Goal: Task Accomplishment & Management: Complete application form

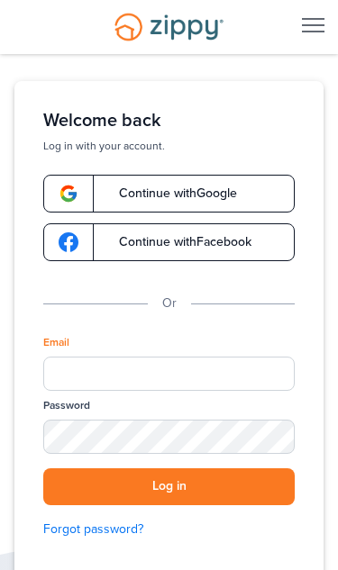
scroll to position [216, 22]
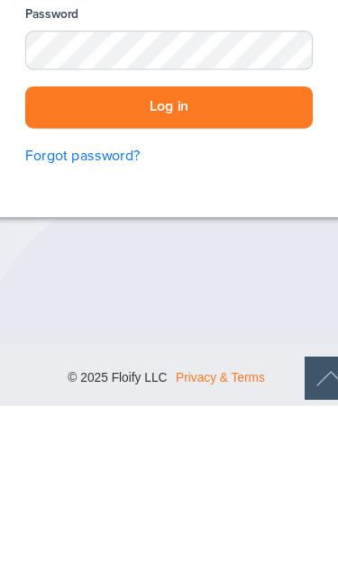
type input "**********"
click at [147, 291] on button "Log in" at bounding box center [168, 309] width 251 height 37
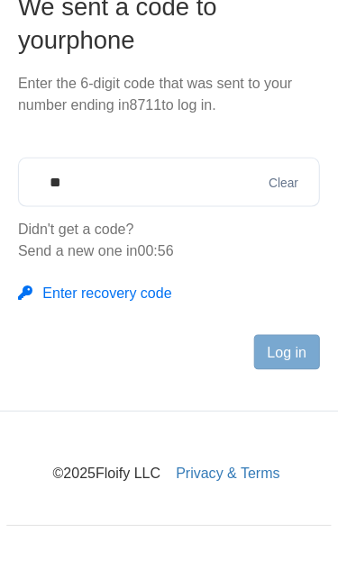
scroll to position [116, 0]
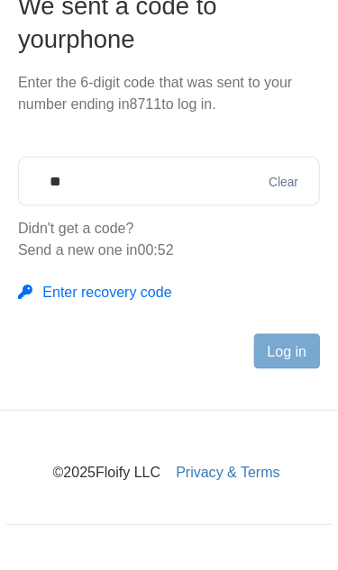
click at [95, 209] on input "**" at bounding box center [169, 230] width 264 height 43
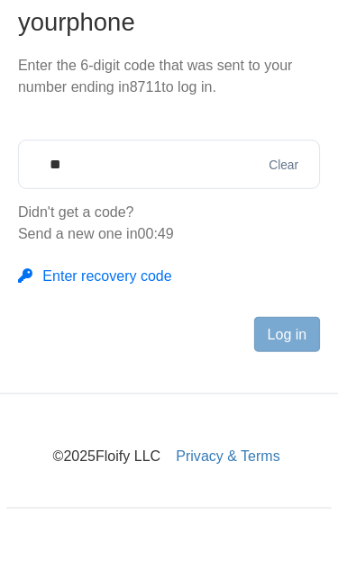
type input "*"
type input "******"
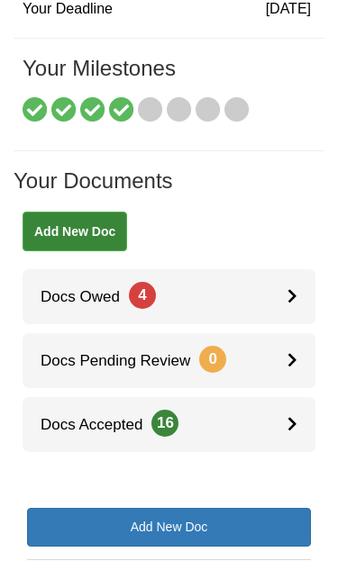
scroll to position [196, 0]
click at [290, 298] on icon at bounding box center [292, 295] width 10 height 15
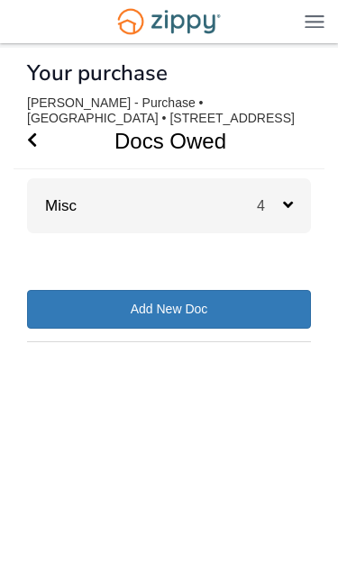
click at [287, 205] on icon at bounding box center [288, 204] width 10 height 16
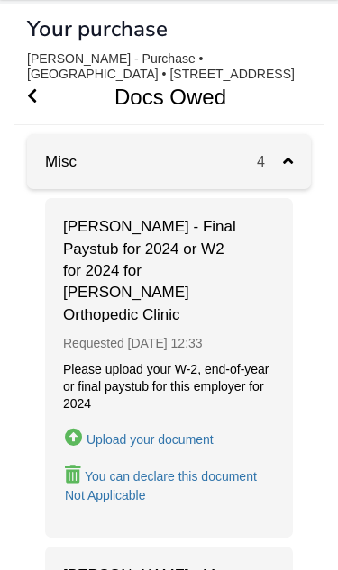
scroll to position [46, 0]
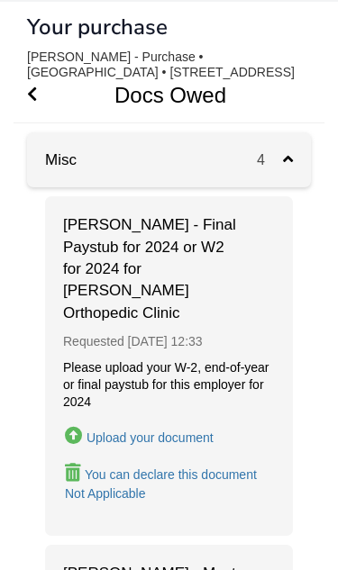
click at [130, 430] on div "Upload your document" at bounding box center [149, 437] width 127 height 14
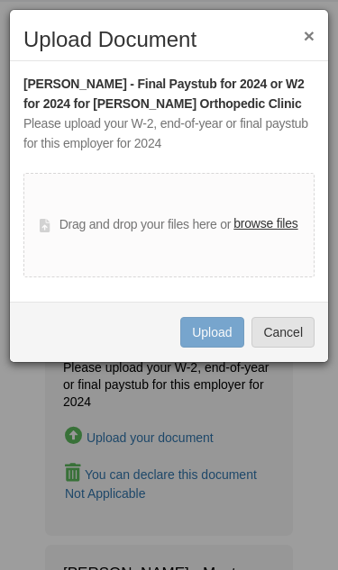
click at [263, 219] on label "browse files" at bounding box center [265, 224] width 64 height 20
click at [0, 0] on input "browse files" at bounding box center [0, 0] width 0 height 0
click at [262, 224] on label "browse files" at bounding box center [265, 224] width 64 height 20
click at [0, 0] on input "browse files" at bounding box center [0, 0] width 0 height 0
click at [270, 223] on label "browse files" at bounding box center [265, 224] width 64 height 20
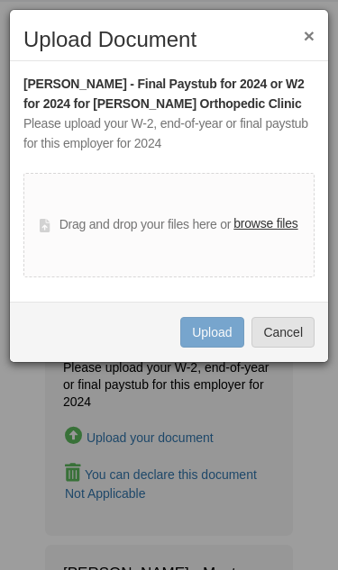
click at [0, 0] on input "browse files" at bounding box center [0, 0] width 0 height 0
click at [292, 224] on label "browse files" at bounding box center [265, 224] width 64 height 20
click at [0, 0] on input "browse files" at bounding box center [0, 0] width 0 height 0
click at [294, 342] on button "Cancel" at bounding box center [282, 332] width 63 height 31
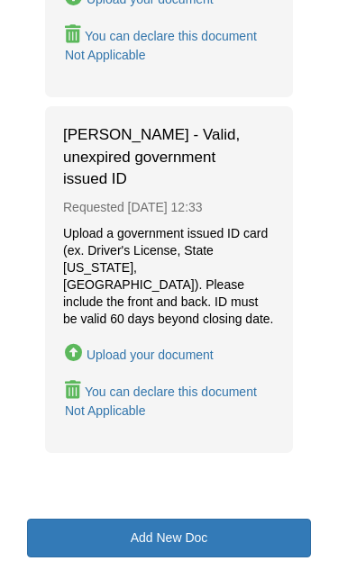
scroll to position [1195, 0]
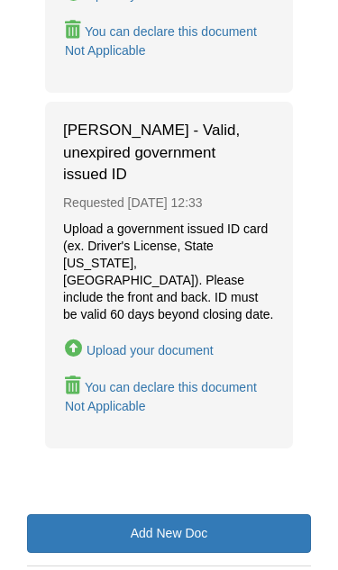
click at [193, 344] on div "Upload your document" at bounding box center [149, 351] width 127 height 14
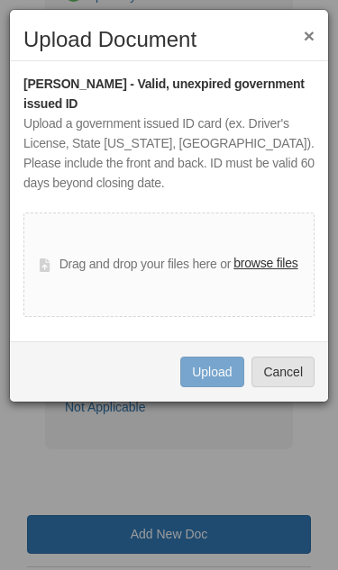
click at [266, 266] on label "browse files" at bounding box center [265, 264] width 64 height 20
click at [0, 0] on input "browse files" at bounding box center [0, 0] width 0 height 0
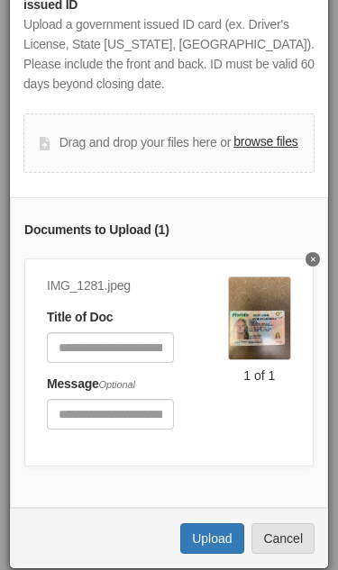
scroll to position [98, 0]
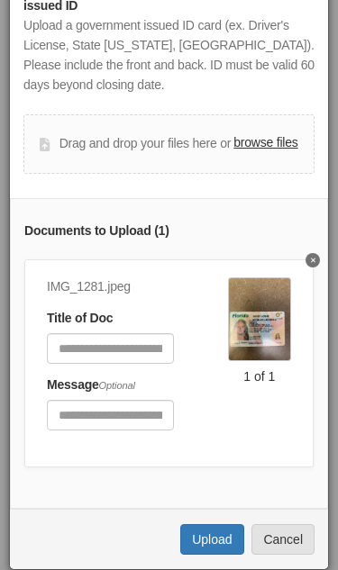
click at [218, 534] on button "Upload" at bounding box center [211, 539] width 63 height 31
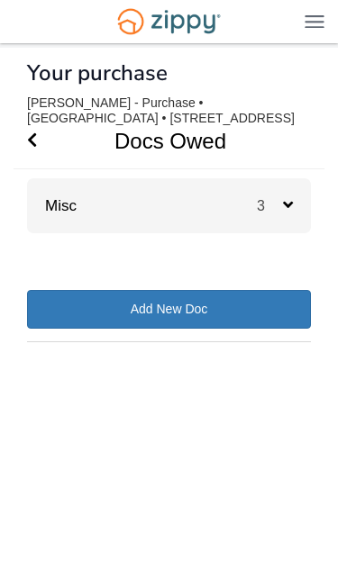
scroll to position [43, 0]
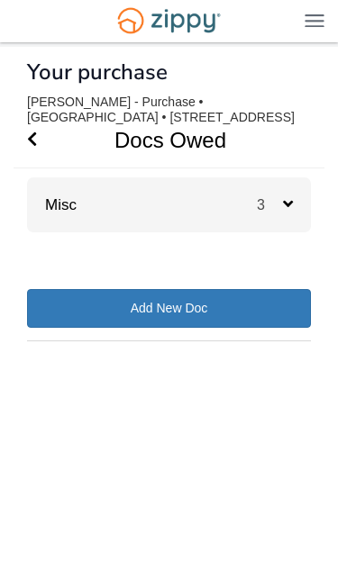
click at [293, 178] on div "3" at bounding box center [284, 205] width 54 height 55
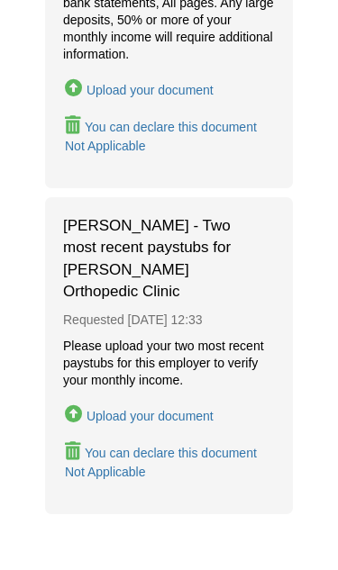
scroll to position [782, 0]
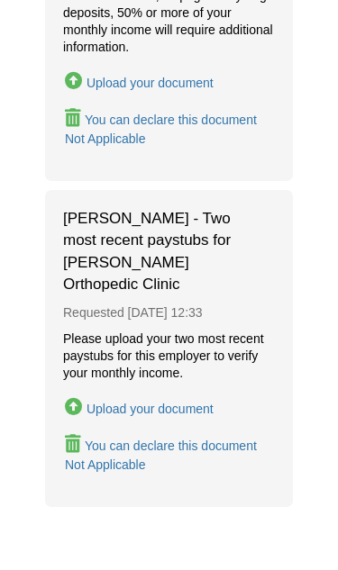
click at [200, 394] on button "Upload your document" at bounding box center [139, 407] width 152 height 26
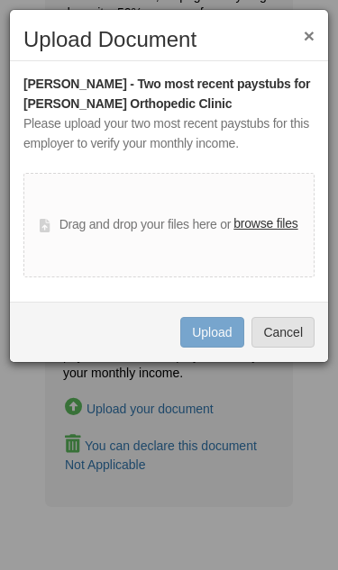
click at [265, 226] on label "browse files" at bounding box center [265, 224] width 64 height 20
click at [0, 0] on input "browse files" at bounding box center [0, 0] width 0 height 0
click at [292, 327] on button "Cancel" at bounding box center [282, 332] width 63 height 31
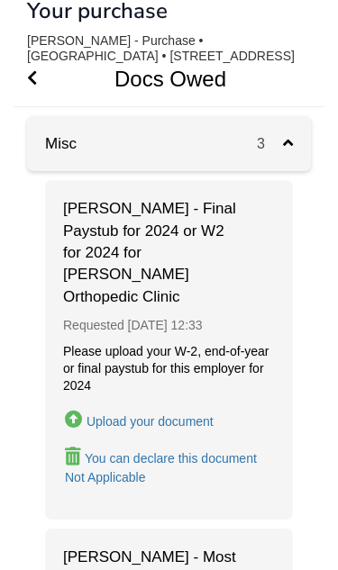
scroll to position [0, 0]
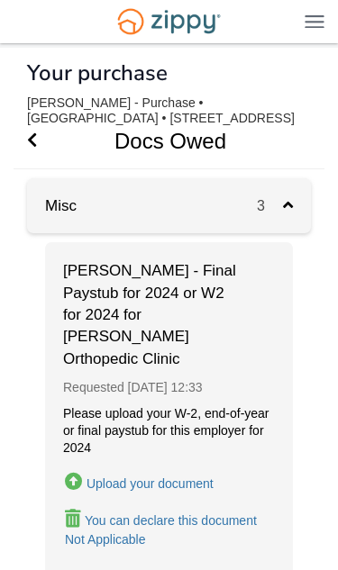
click at [320, 28] on img at bounding box center [314, 21] width 20 height 14
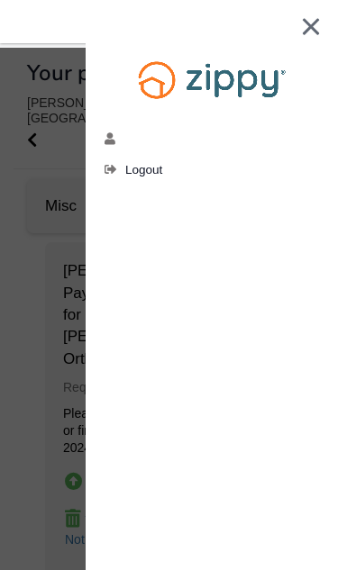
click at [158, 171] on span "Logout" at bounding box center [143, 170] width 37 height 14
